Goal: Task Accomplishment & Management: Manage account settings

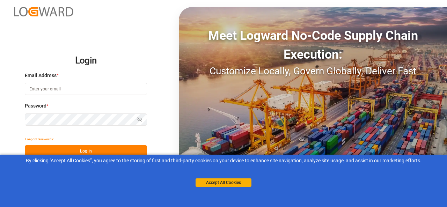
click at [71, 90] on input at bounding box center [86, 89] width 122 height 12
click at [209, 182] on button "Accept All Cookies" at bounding box center [223, 182] width 56 height 8
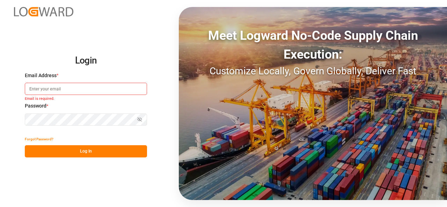
click at [65, 91] on input at bounding box center [86, 89] width 122 height 12
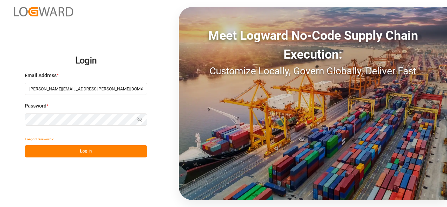
type input "[PERSON_NAME][EMAIL_ADDRESS][PERSON_NAME][DOMAIN_NAME]"
click at [140, 120] on icon "button" at bounding box center [140, 119] width 4 height 4
click at [82, 153] on button "Log In" at bounding box center [86, 151] width 122 height 12
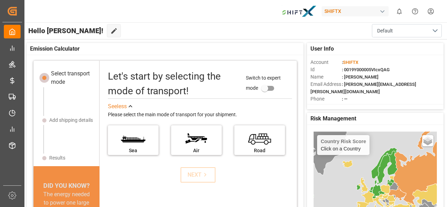
click at [181, 31] on div "Hello [PERSON_NAME]! Edit Cockpit Default" at bounding box center [235, 30] width 424 height 17
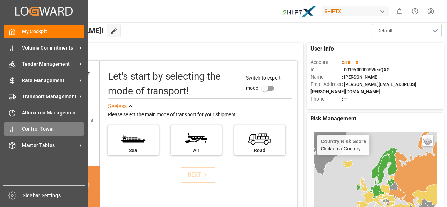
click at [33, 130] on span "Control Tower" at bounding box center [53, 128] width 62 height 7
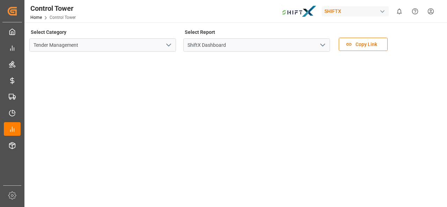
click at [168, 48] on icon "open menu" at bounding box center [168, 45] width 8 height 8
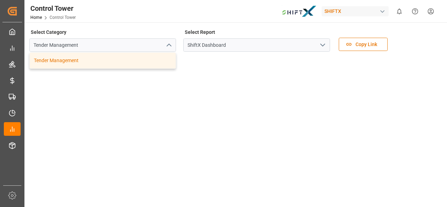
click at [168, 48] on icon "close menu" at bounding box center [168, 45] width 8 height 8
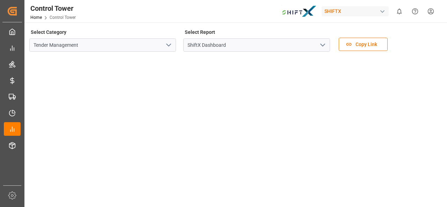
click at [168, 48] on icon "open menu" at bounding box center [168, 45] width 8 height 8
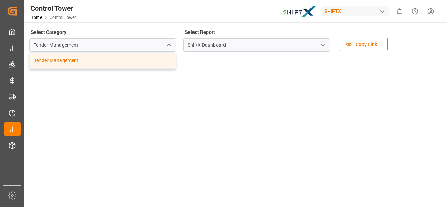
click at [169, 47] on icon "close menu" at bounding box center [168, 45] width 8 height 8
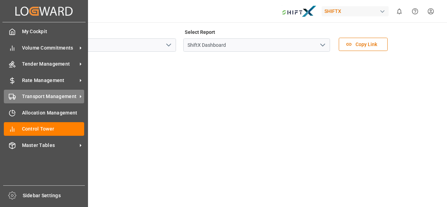
click at [53, 102] on div "Transport Management Transport Management" at bounding box center [44, 97] width 80 height 14
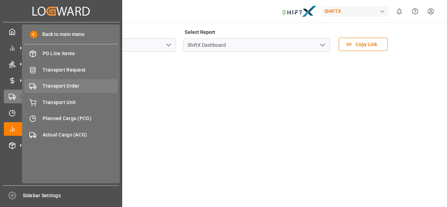
click at [64, 83] on span "Transport Order" at bounding box center [80, 85] width 75 height 7
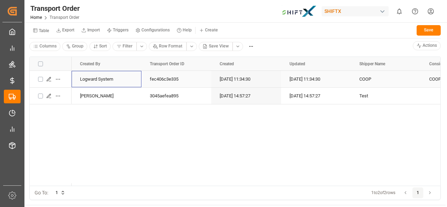
click at [83, 79] on div "Logward System" at bounding box center [107, 79] width 70 height 16
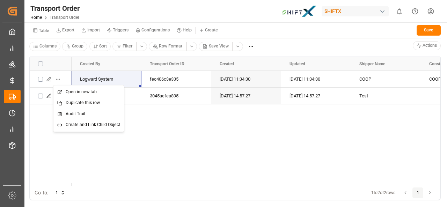
click at [58, 77] on html "Created by potrace 1.15, written by [PERSON_NAME] [DATE]-[DATE] Created by potr…" at bounding box center [223, 103] width 447 height 207
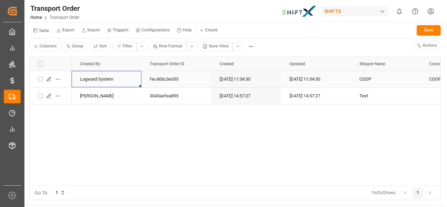
click at [375, 76] on div "COOP" at bounding box center [385, 79] width 53 height 16
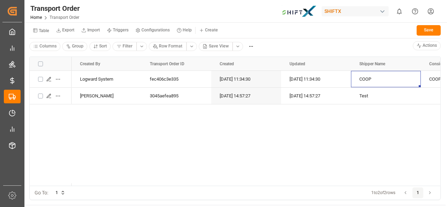
click at [368, 145] on div "Logward System fec406c3e335 [DATE] 11:34:30 [DATE] 11:34:30 COOP COOP COOP [PER…" at bounding box center [256, 128] width 369 height 115
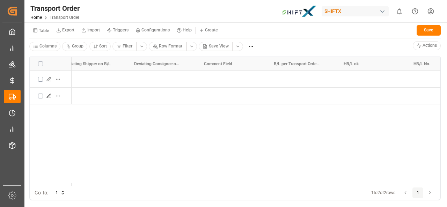
scroll to position [0, 4696]
click at [432, 8] on html "Created by potrace 1.15, written by [PERSON_NAME] [DATE]-[DATE] Created by potr…" at bounding box center [223, 103] width 447 height 207
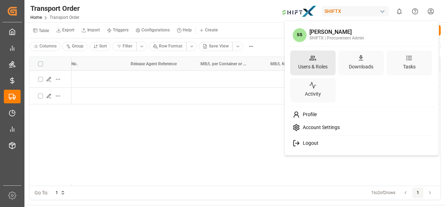
click at [320, 65] on div "Users & Roles" at bounding box center [313, 66] width 32 height 10
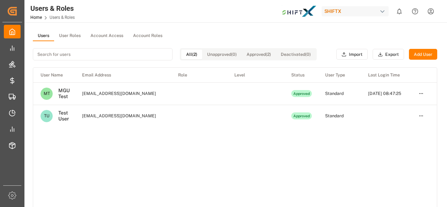
click at [435, 8] on html "Created by potrace 1.15, written by [PERSON_NAME] [DATE]-[DATE] Created by potr…" at bounding box center [223, 103] width 447 height 207
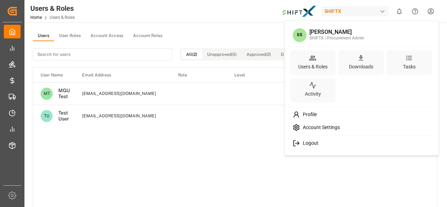
click at [306, 146] on span "Logout" at bounding box center [309, 143] width 18 height 6
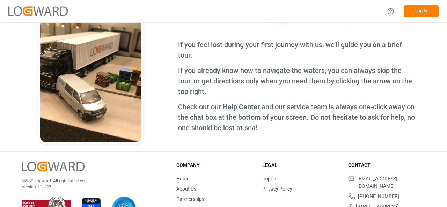
scroll to position [301, 0]
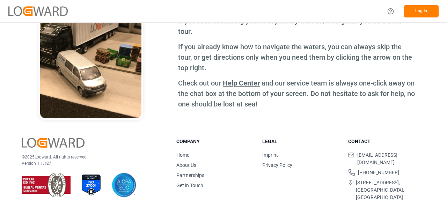
click at [182, 163] on link "About Us" at bounding box center [186, 165] width 20 height 6
